Goal: Transaction & Acquisition: Purchase product/service

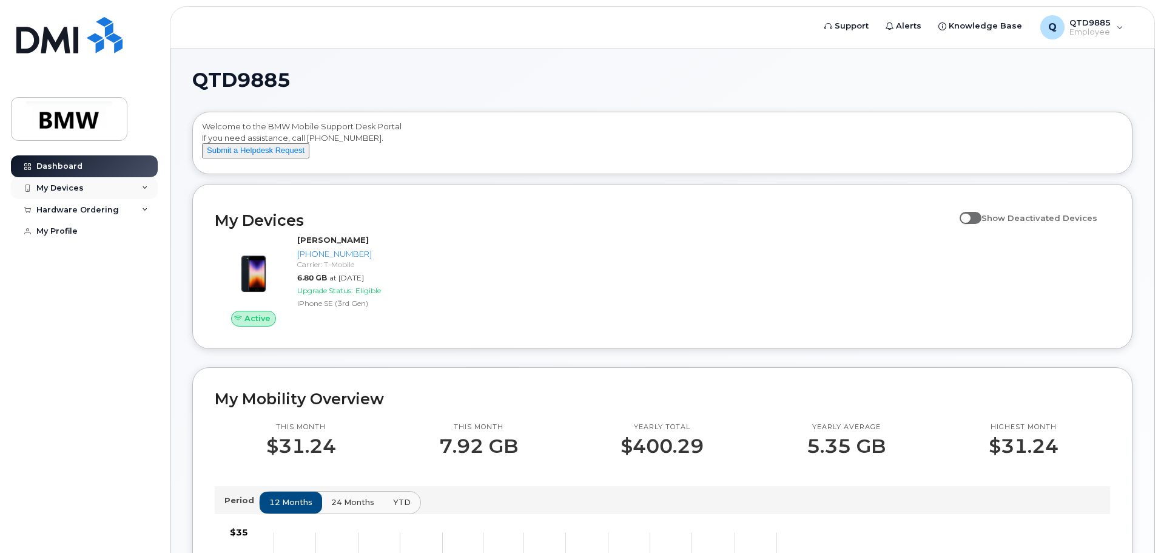
click at [108, 191] on div "My Devices" at bounding box center [84, 188] width 147 height 22
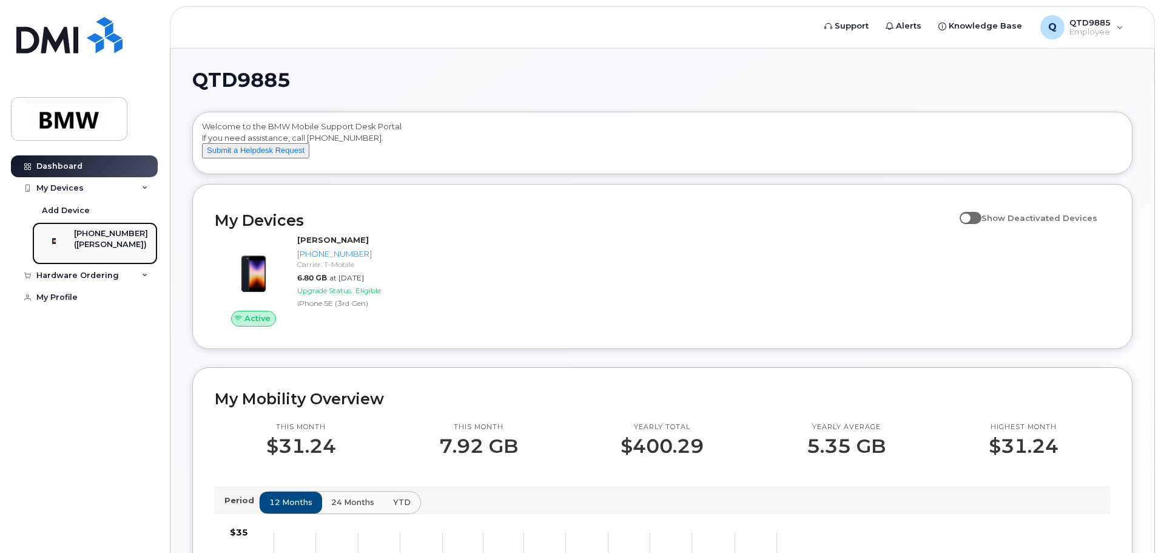
click at [123, 238] on div "[PHONE_NUMBER]" at bounding box center [111, 233] width 74 height 11
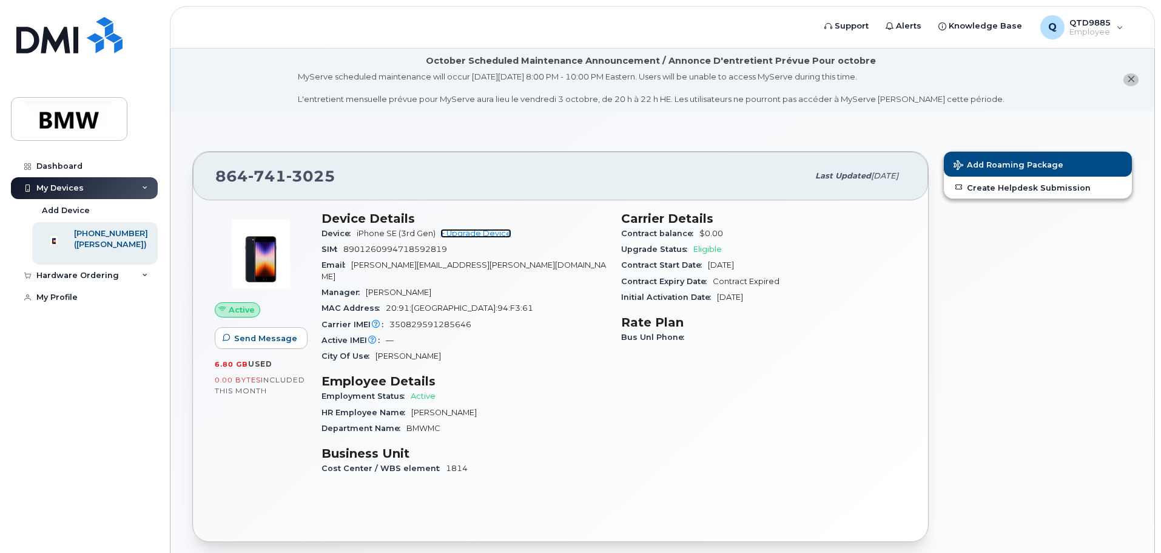
click at [505, 233] on link "+ Upgrade Device" at bounding box center [475, 233] width 71 height 9
